Goal: Use online tool/utility: Utilize a website feature to perform a specific function

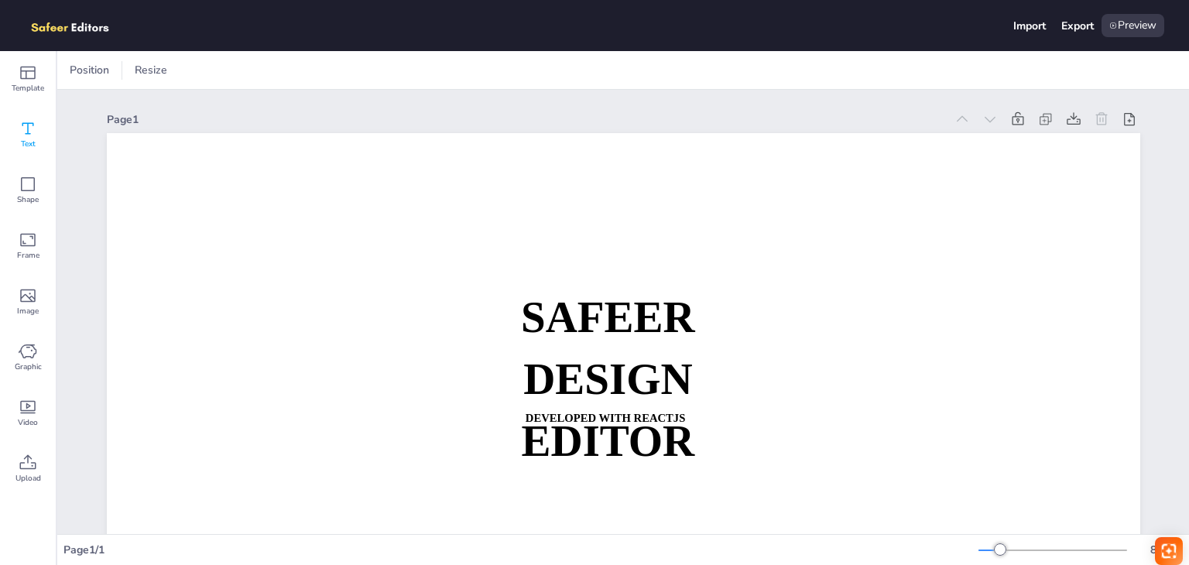
click at [11, 133] on div "Text" at bounding box center [28, 135] width 56 height 56
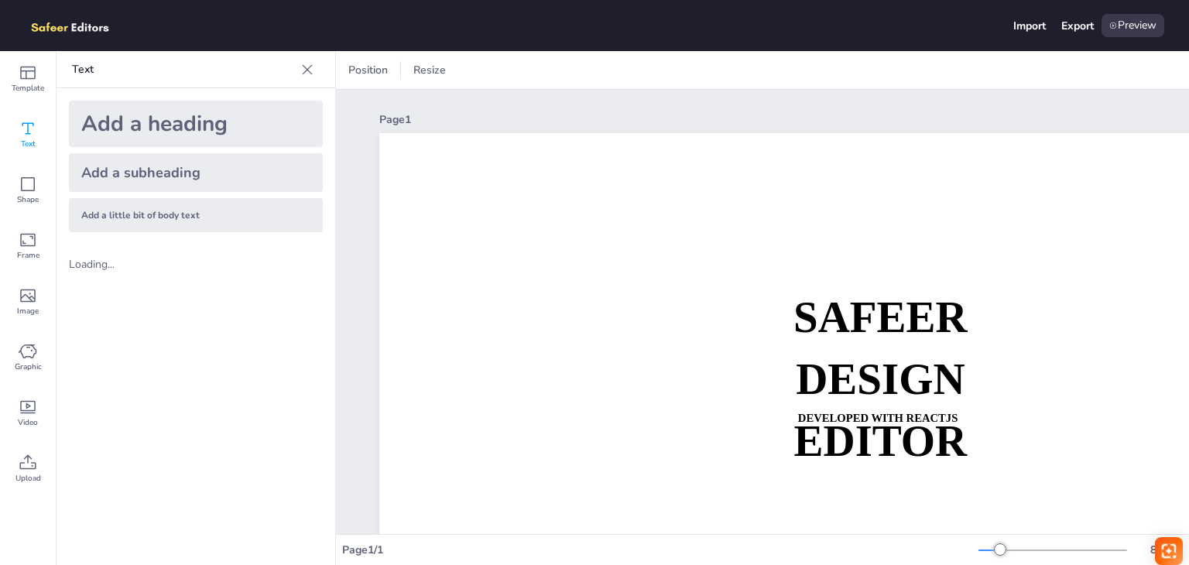
click at [260, 125] on div "Add a heading" at bounding box center [196, 124] width 254 height 46
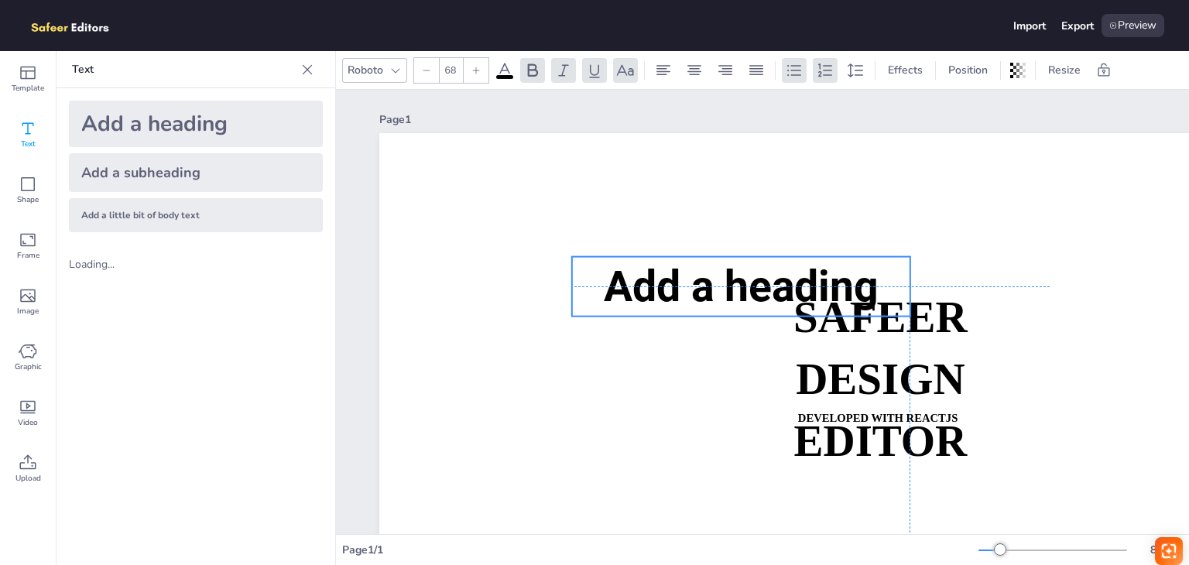
drag, startPoint x: 827, startPoint y: 341, endPoint x: 691, endPoint y: 301, distance: 141.1
click at [691, 301] on span "Add a heading" at bounding box center [741, 286] width 275 height 50
click at [22, 190] on icon at bounding box center [28, 184] width 14 height 14
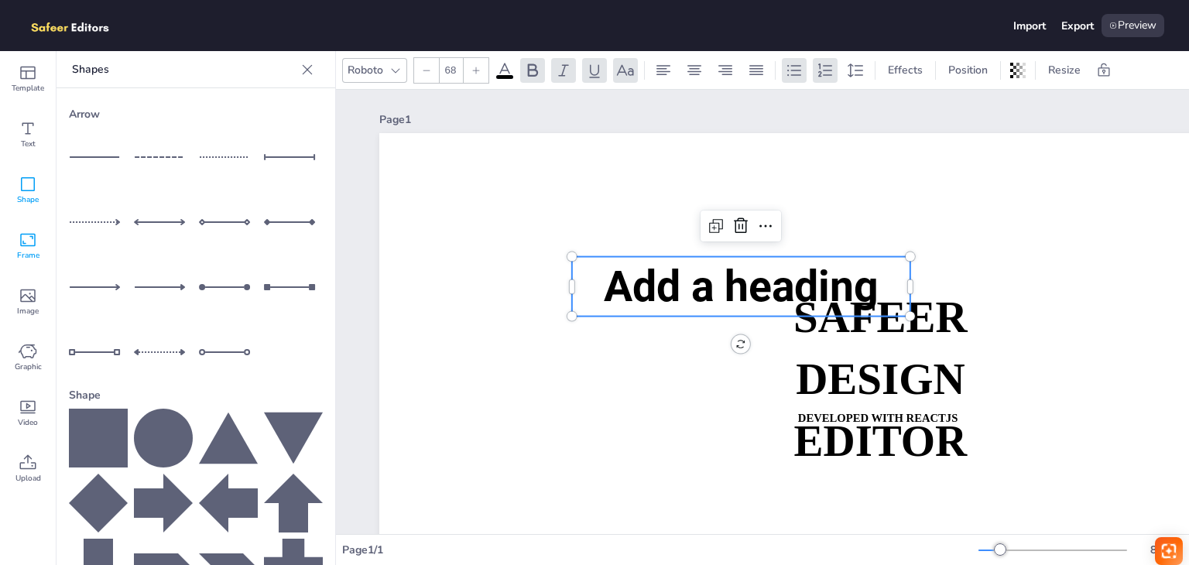
click at [34, 261] on span "Frame" at bounding box center [28, 255] width 22 height 12
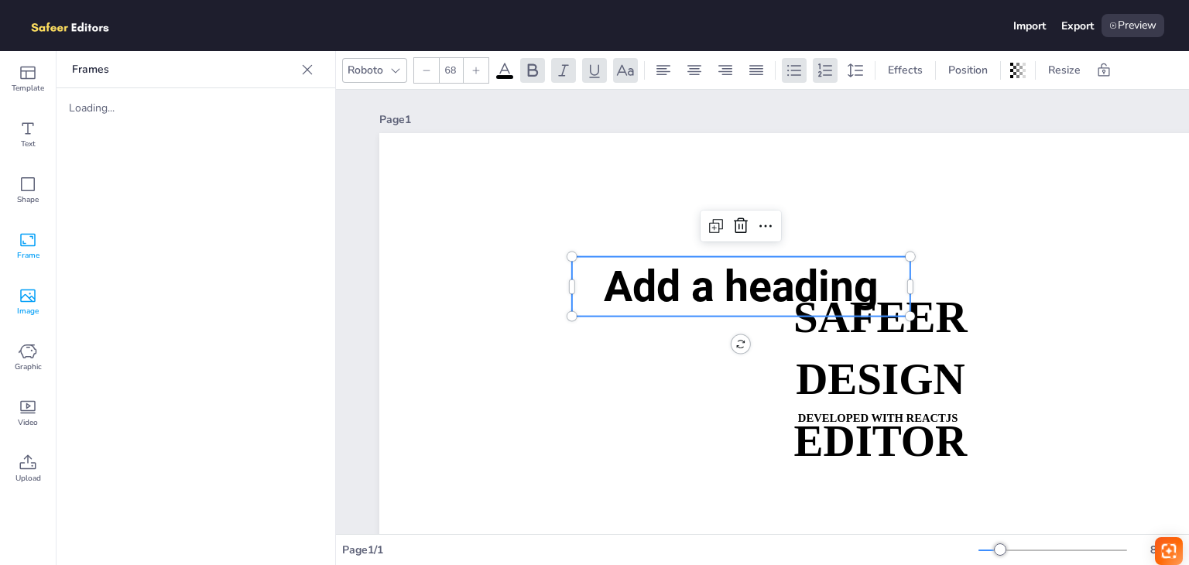
click at [23, 317] on span "Image" at bounding box center [28, 311] width 22 height 12
click at [31, 362] on span "Graphic" at bounding box center [28, 367] width 27 height 12
click at [34, 183] on icon at bounding box center [28, 184] width 14 height 14
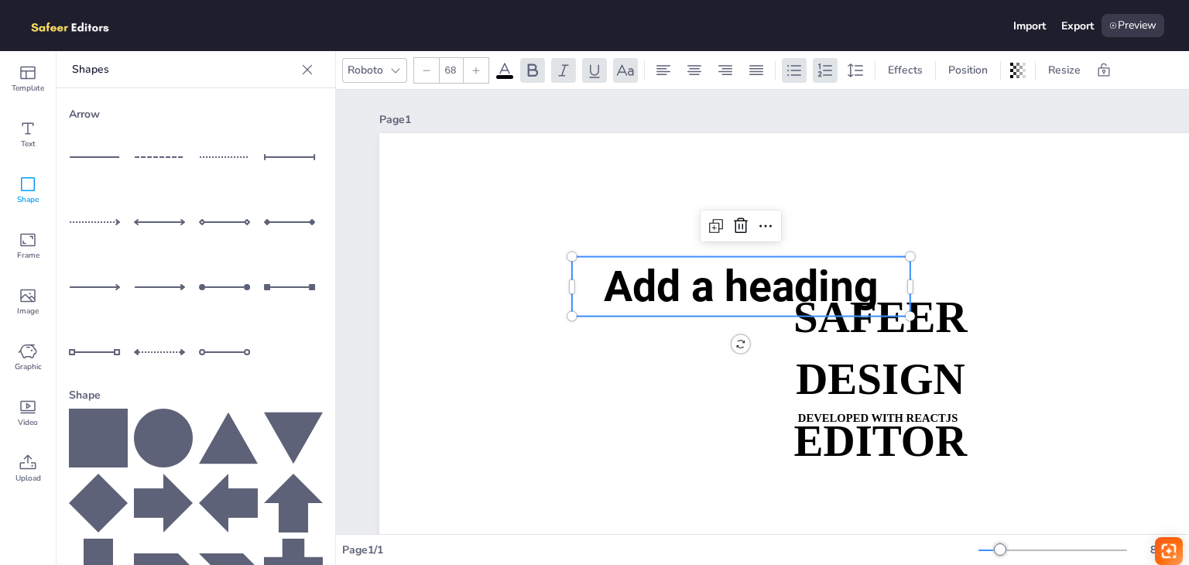
click at [161, 208] on div at bounding box center [163, 222] width 59 height 59
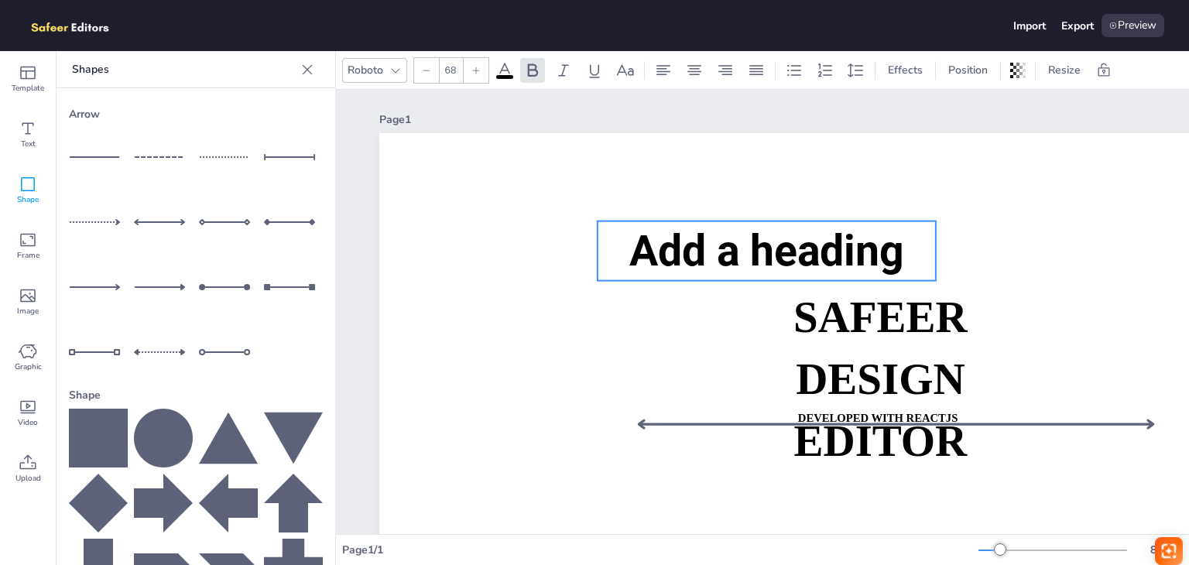
drag, startPoint x: 762, startPoint y: 281, endPoint x: 790, endPoint y: 237, distance: 52.2
click at [790, 237] on span "Add a heading" at bounding box center [767, 250] width 275 height 50
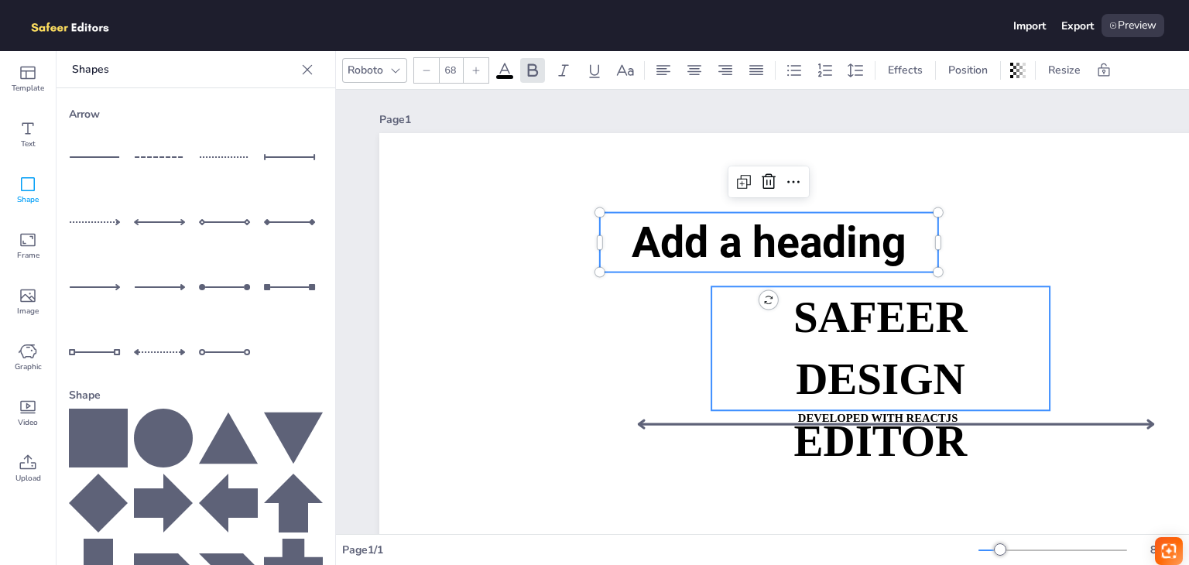
type input "70"
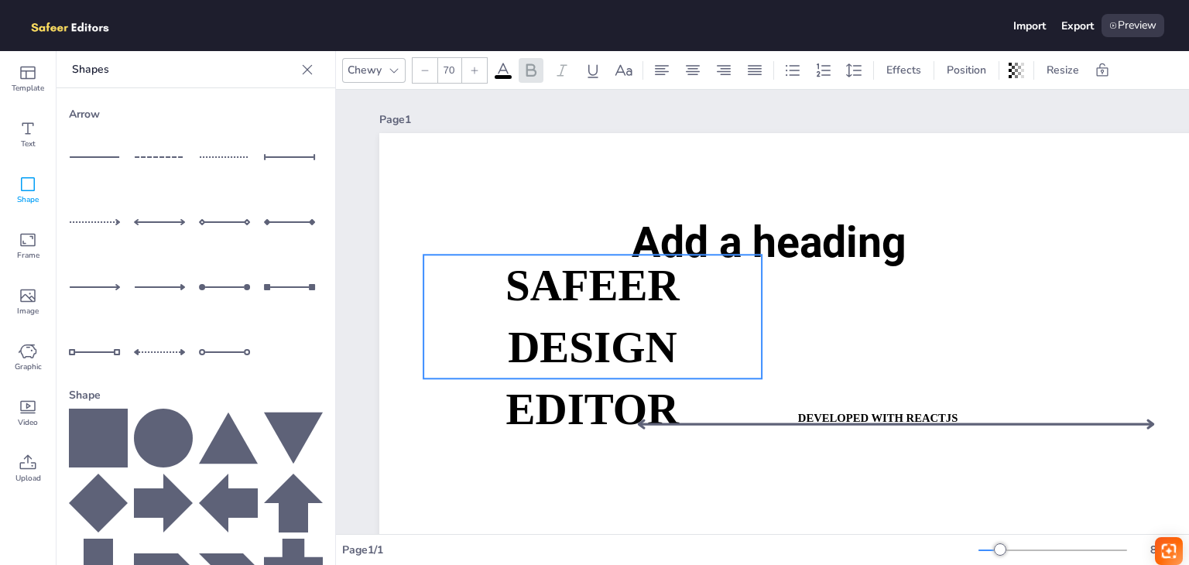
drag, startPoint x: 781, startPoint y: 335, endPoint x: 542, endPoint y: 303, distance: 240.6
click at [542, 303] on strong "SAFEER" at bounding box center [593, 285] width 174 height 48
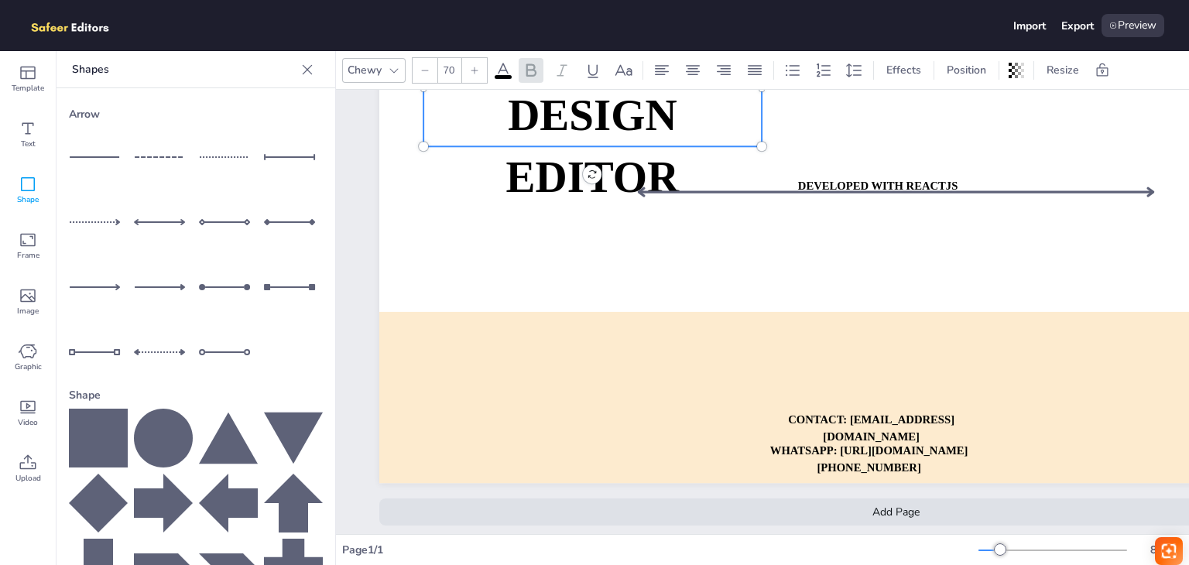
scroll to position [149, 0]
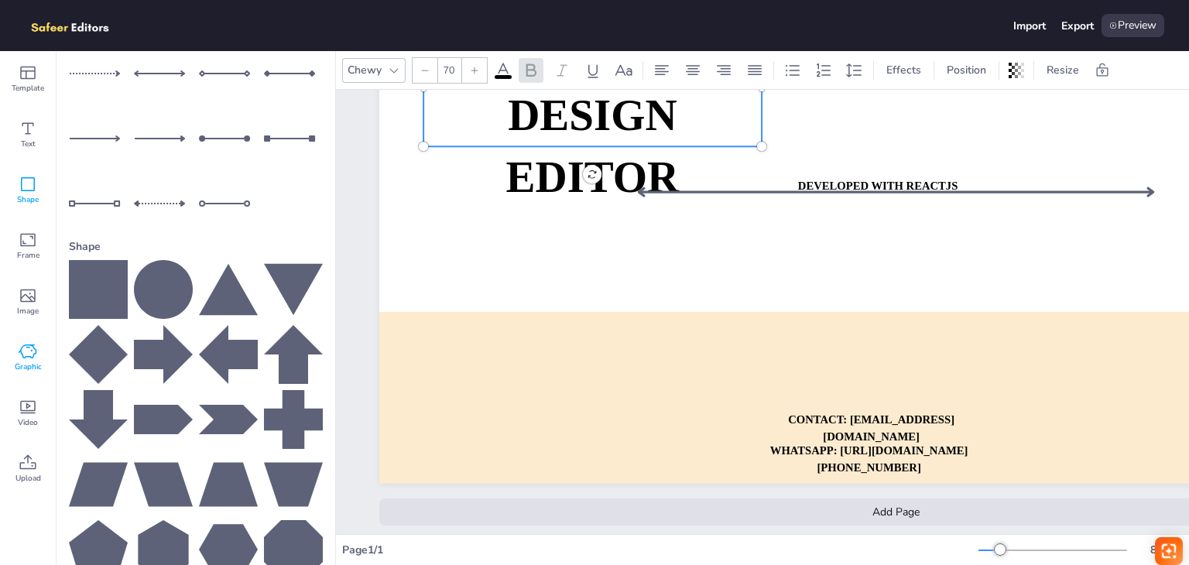
click at [34, 351] on icon at bounding box center [28, 351] width 19 height 19
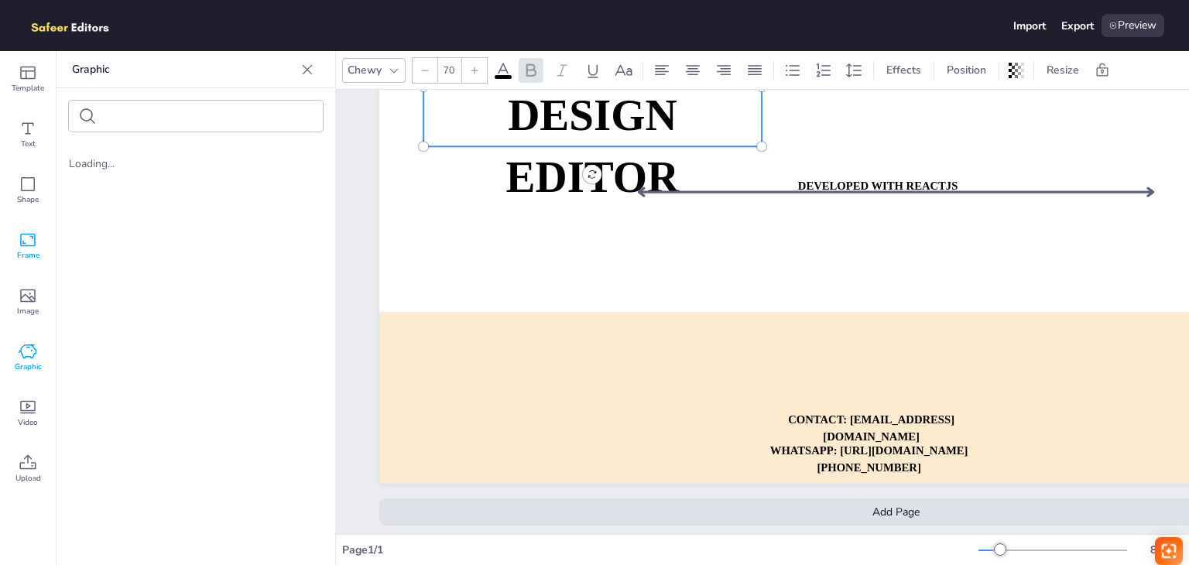
click at [25, 242] on icon at bounding box center [28, 240] width 19 height 19
click at [22, 189] on icon at bounding box center [28, 184] width 14 height 14
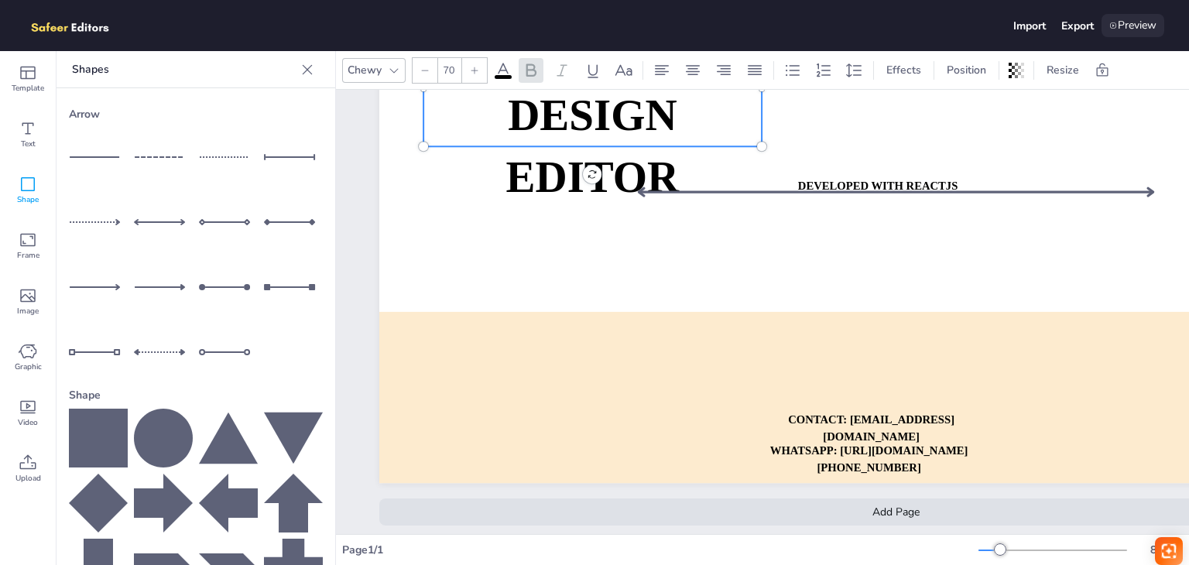
click at [1141, 21] on div "Preview" at bounding box center [1133, 25] width 63 height 23
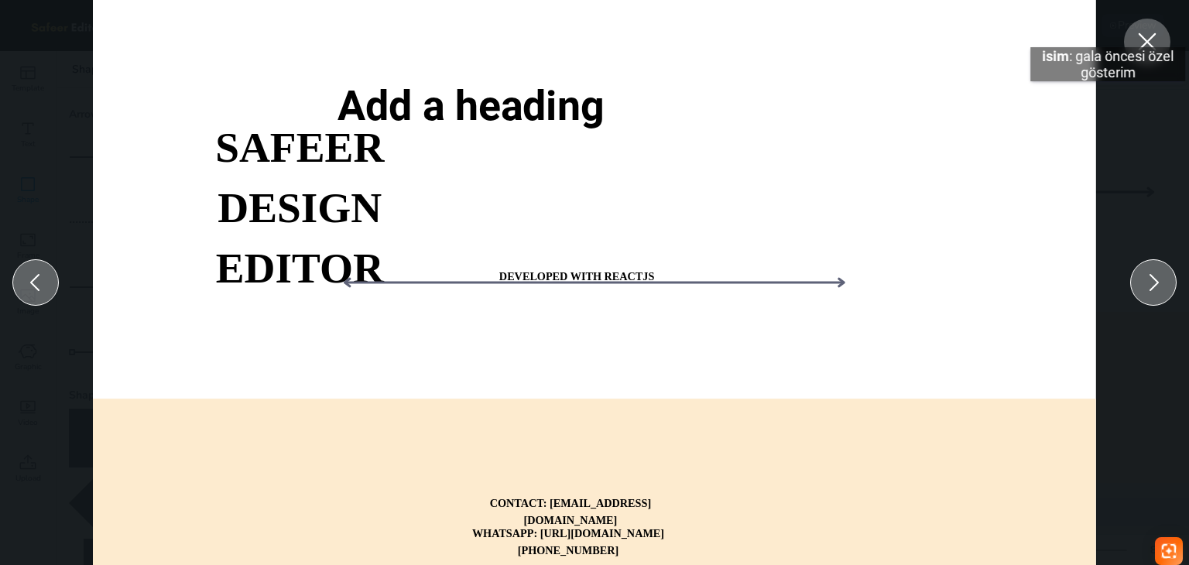
click at [1143, 32] on icon at bounding box center [1148, 42] width 28 height 28
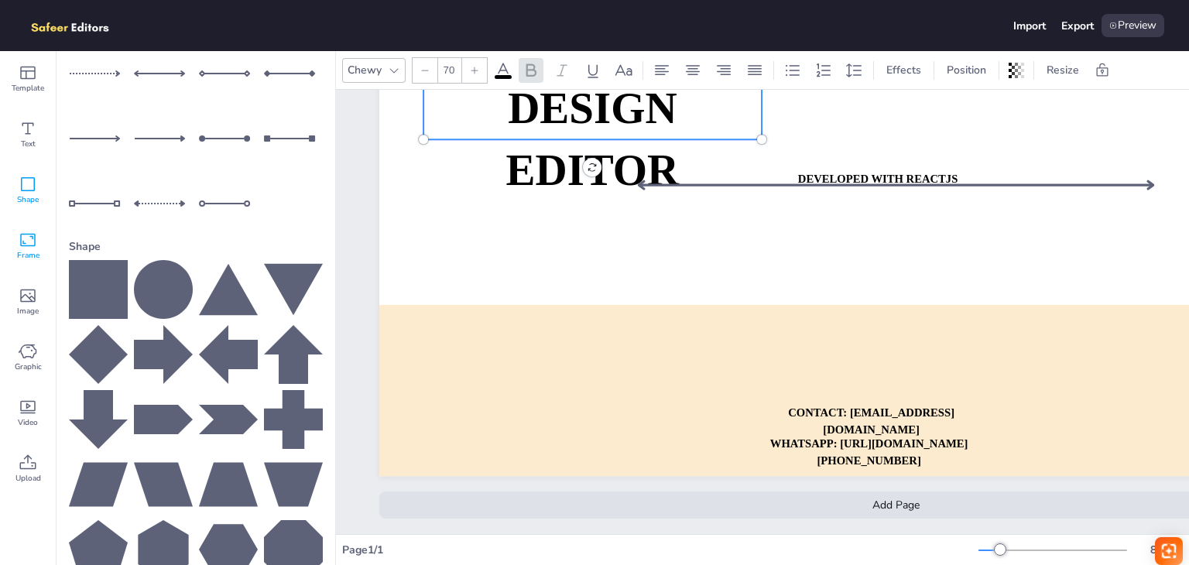
click at [2, 247] on div "Frame" at bounding box center [28, 246] width 56 height 56
